Goal: Obtain resource: Obtain resource

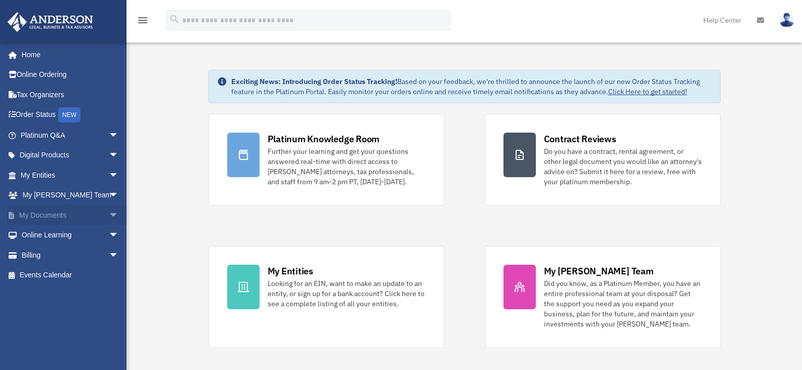
click at [109, 212] on span "arrow_drop_down" at bounding box center [119, 215] width 20 height 21
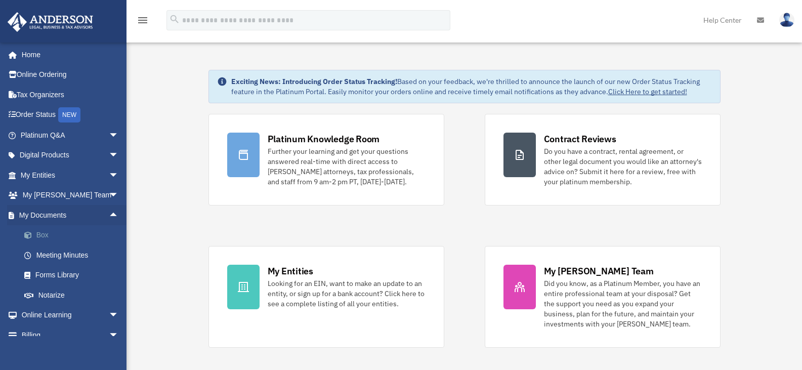
click at [43, 235] on link "Box" at bounding box center [74, 235] width 120 height 20
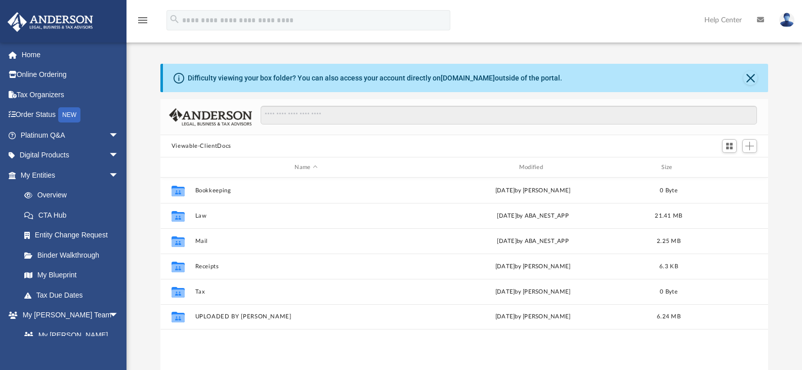
scroll to position [223, 600]
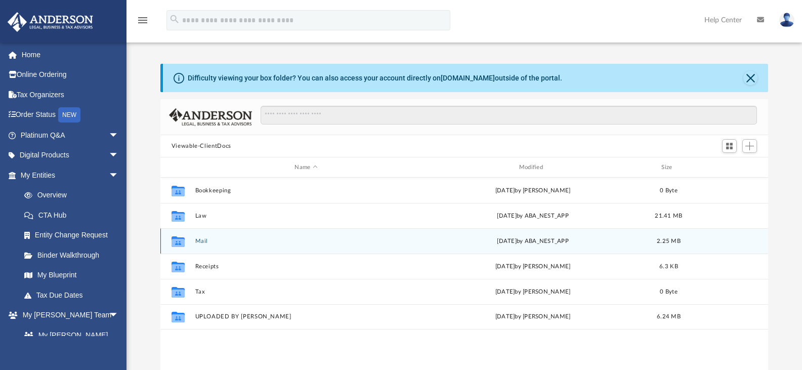
click at [198, 245] on button "Mail" at bounding box center [306, 241] width 222 height 7
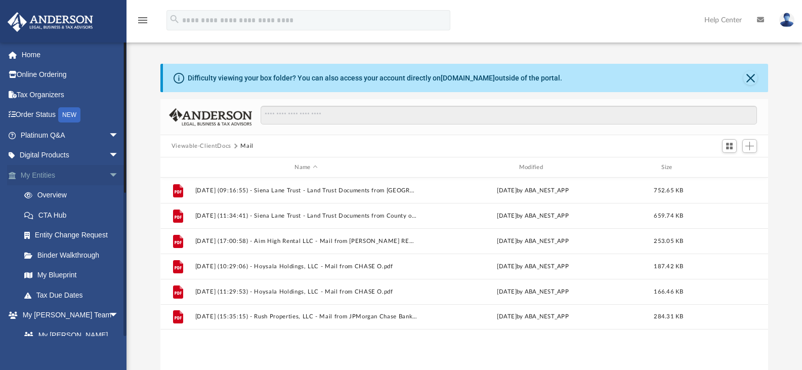
click at [109, 175] on span "arrow_drop_down" at bounding box center [119, 175] width 20 height 21
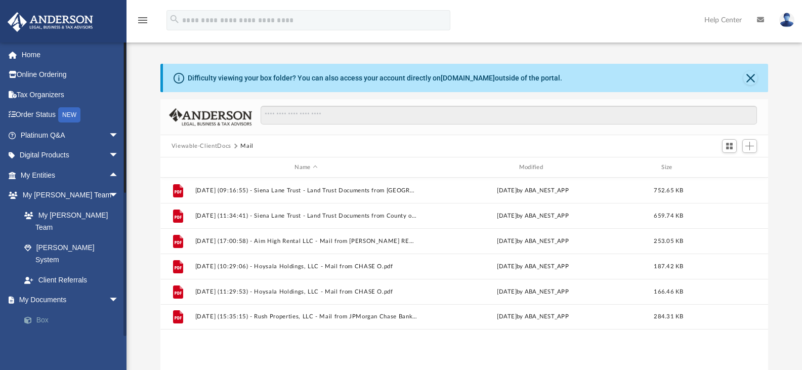
click at [42, 310] on link "Box" at bounding box center [74, 320] width 120 height 20
click at [751, 82] on button "Close" at bounding box center [751, 78] width 14 height 14
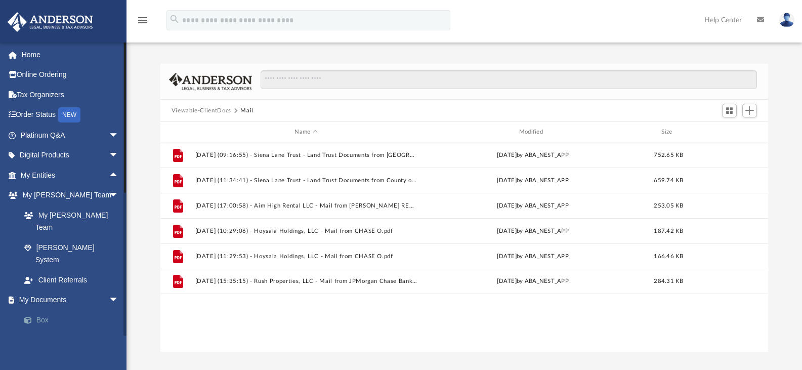
click at [46, 310] on link "Box" at bounding box center [74, 320] width 120 height 20
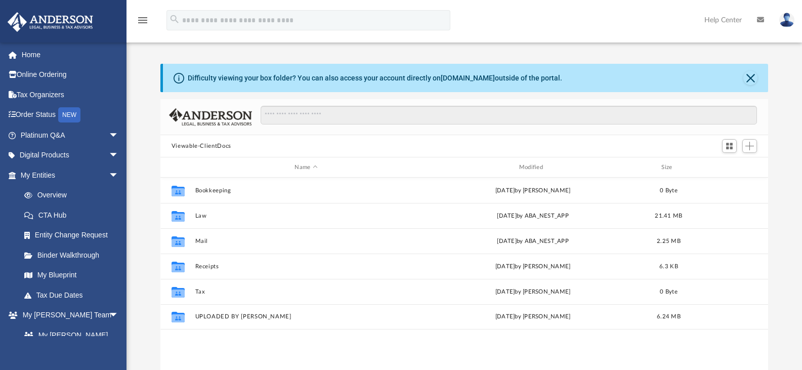
scroll to position [223, 600]
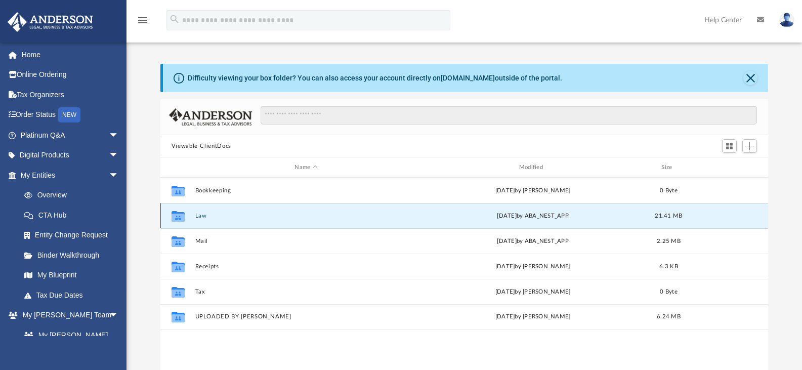
click at [200, 217] on button "Law" at bounding box center [306, 216] width 222 height 7
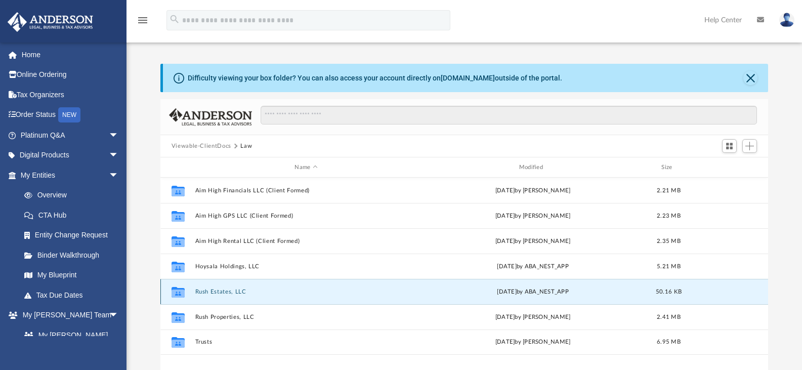
click at [214, 291] on button "Rush Estates, LLC" at bounding box center [306, 292] width 222 height 7
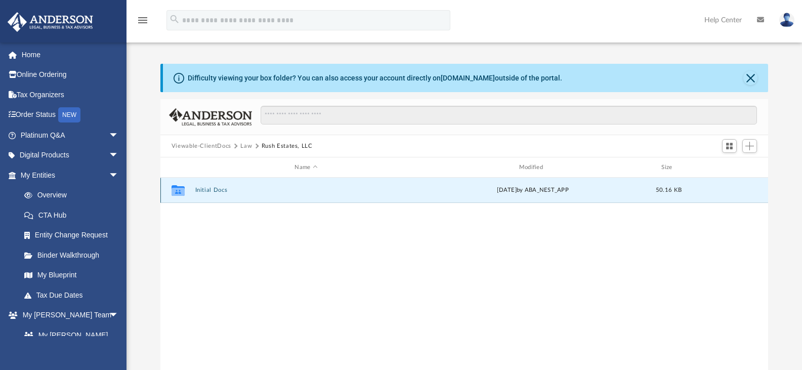
click at [211, 189] on button "Initial Docs" at bounding box center [306, 190] width 222 height 7
click at [211, 191] on button "Rush Estates LLC - EIN Notice.pdf" at bounding box center [306, 190] width 222 height 7
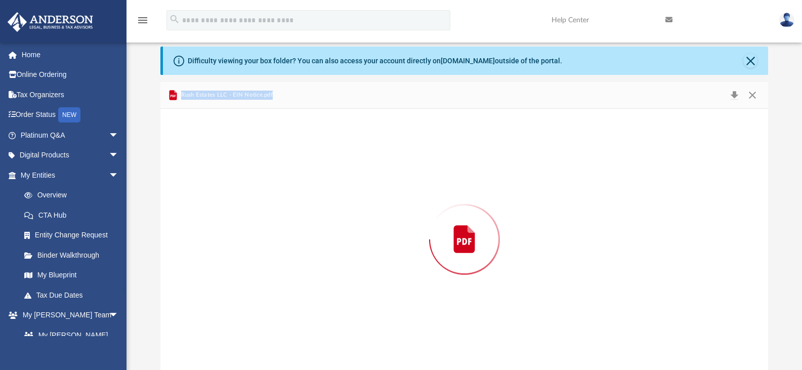
click at [211, 191] on div "Preview" at bounding box center [464, 239] width 609 height 261
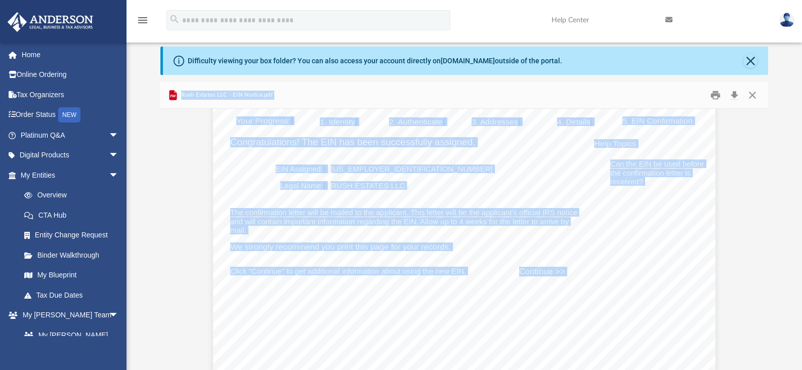
scroll to position [84, 0]
